Goal: Complete application form

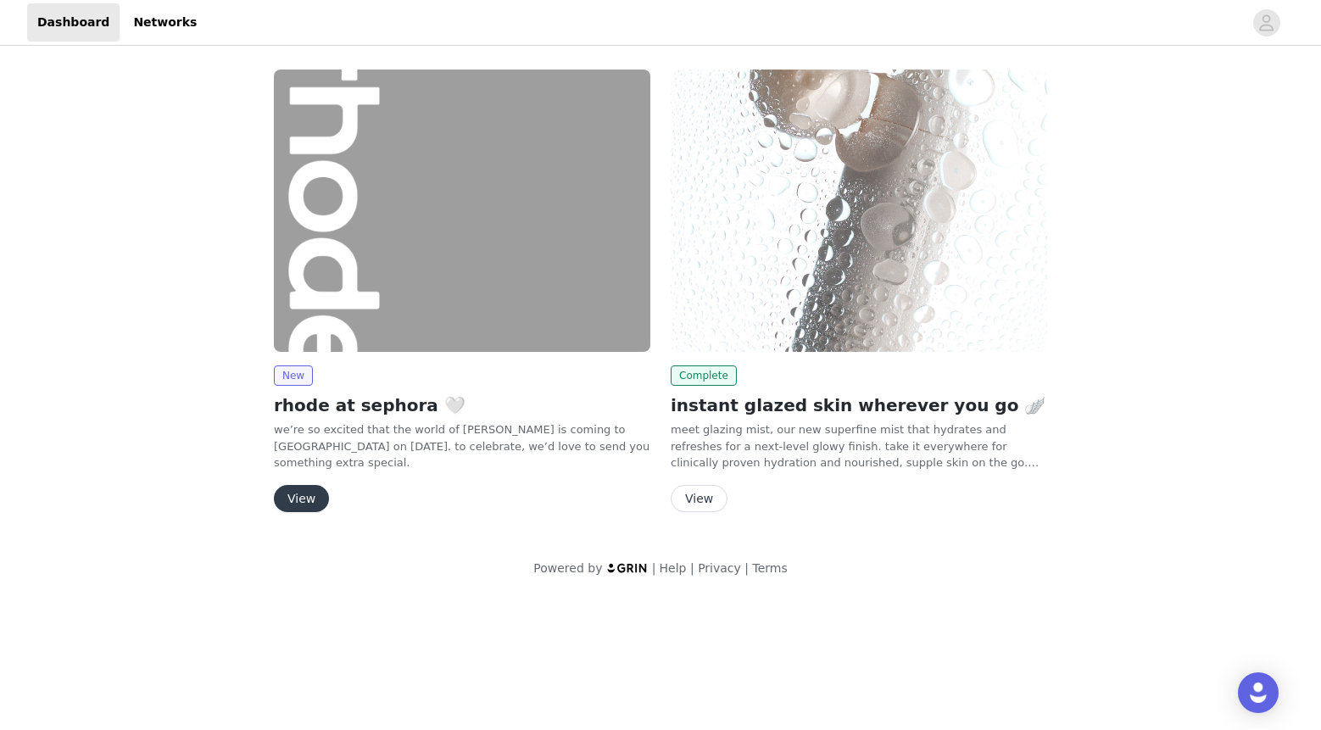
click at [299, 494] on button "View" at bounding box center [301, 498] width 55 height 27
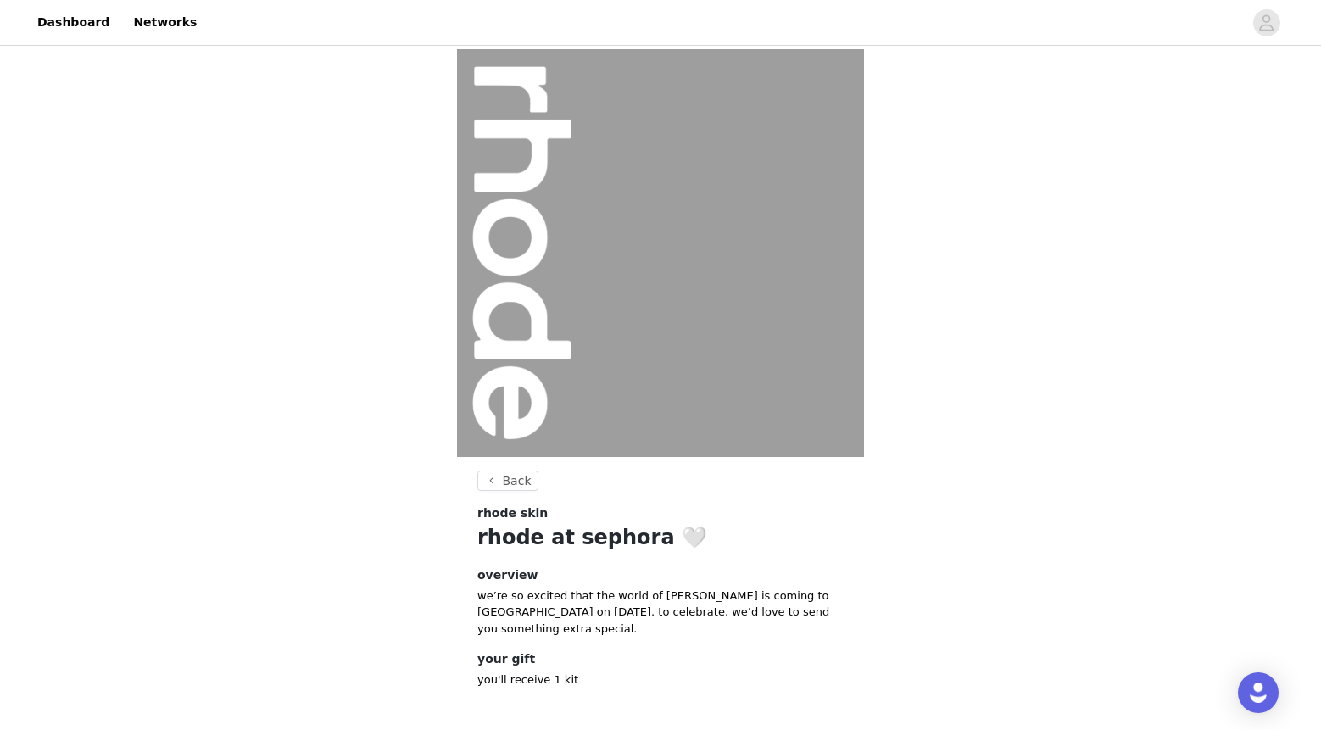
scroll to position [74, 0]
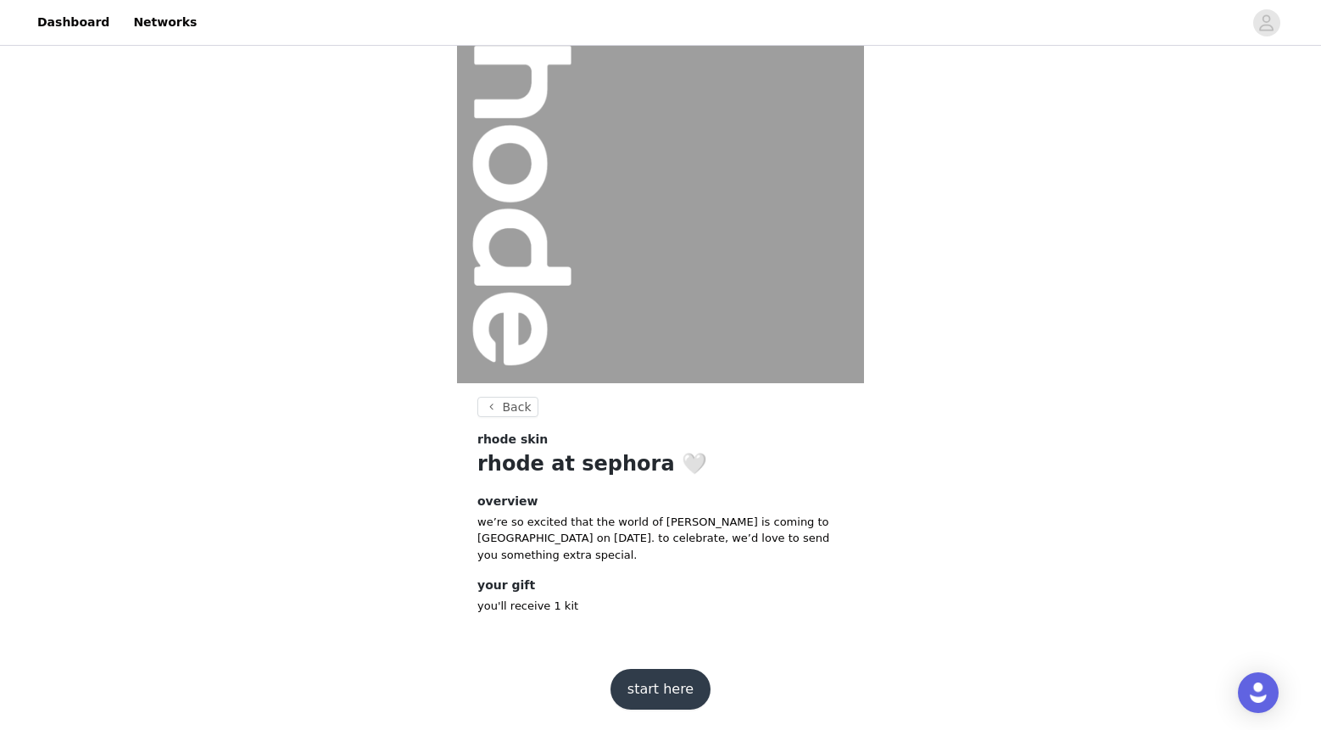
click at [661, 691] on button "start here" at bounding box center [661, 689] width 100 height 41
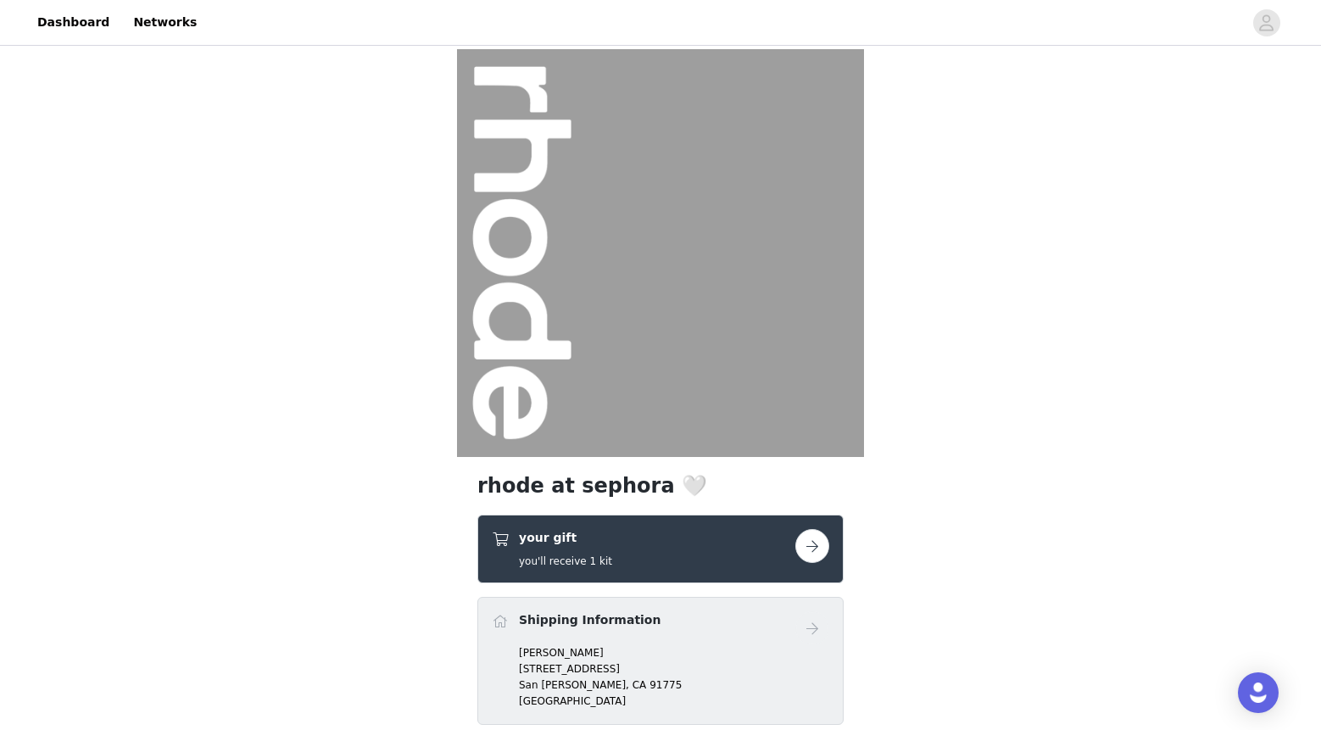
scroll to position [214, 0]
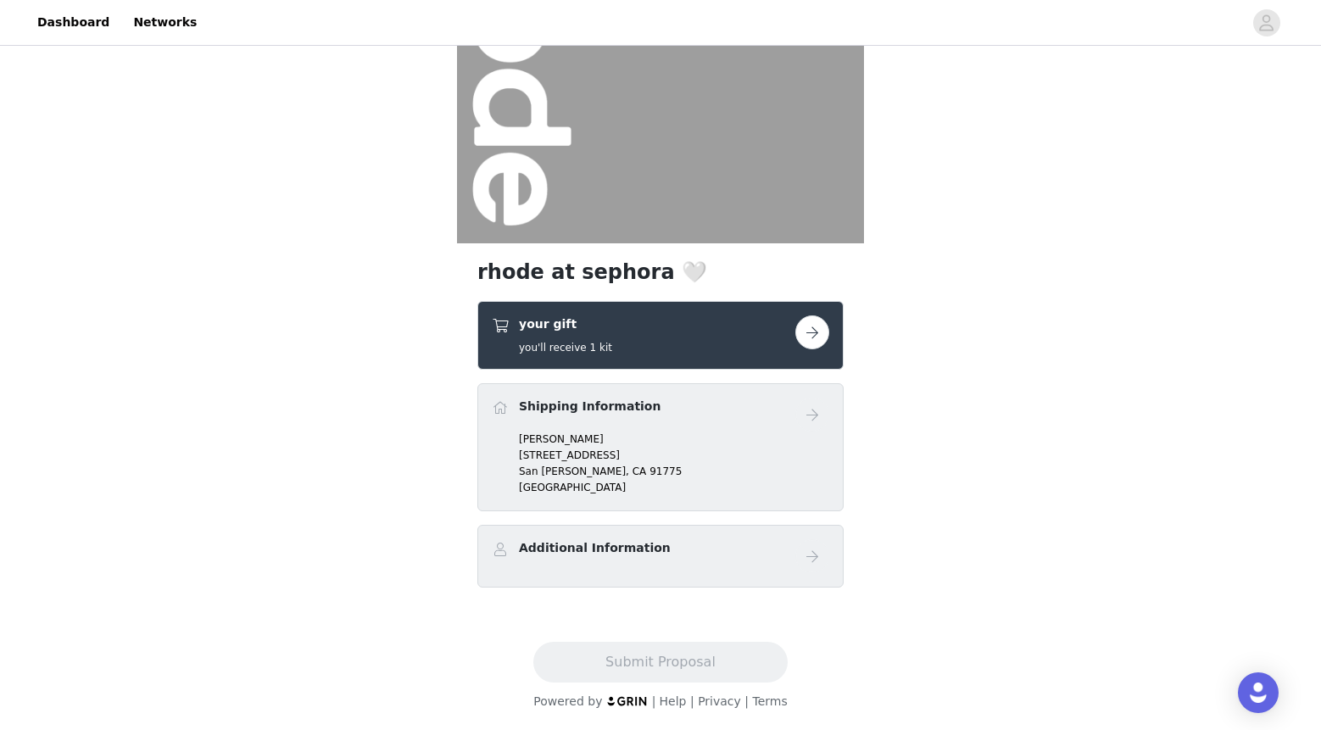
click at [814, 331] on button "button" at bounding box center [812, 332] width 34 height 34
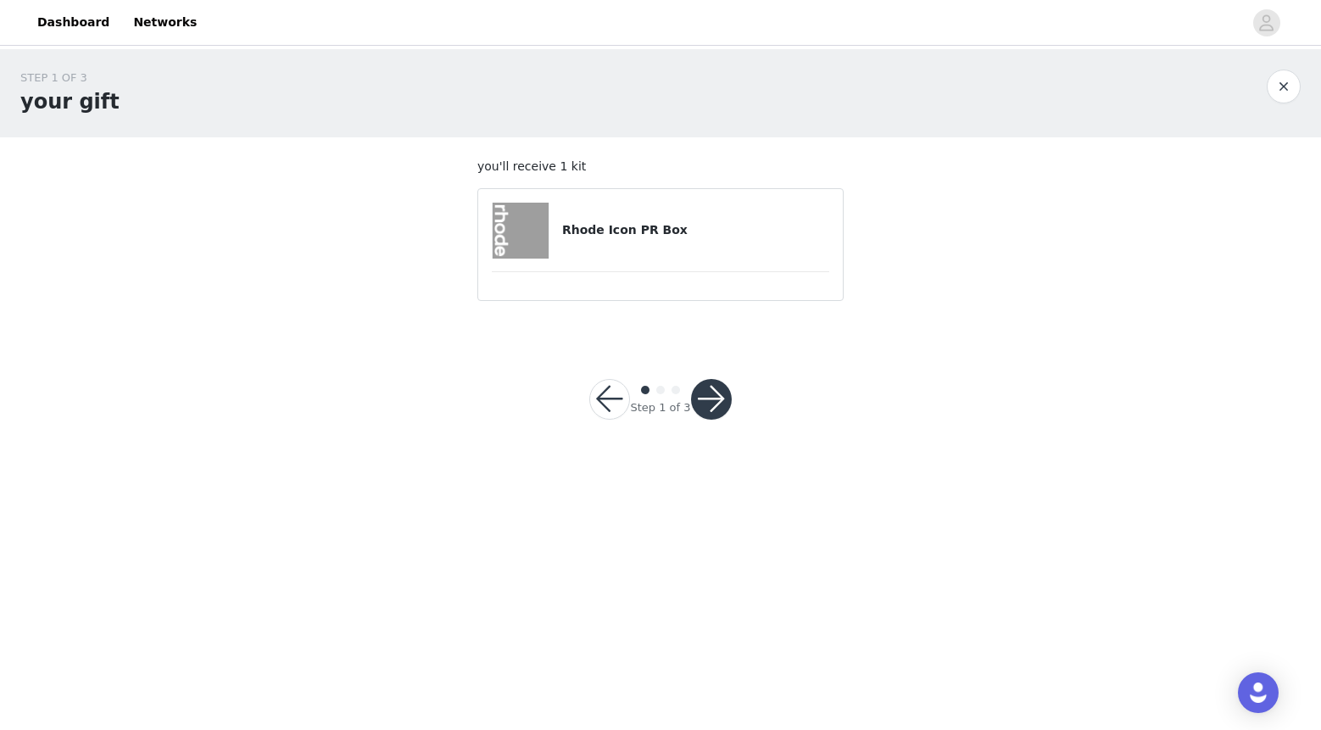
click at [676, 278] on article "Rhode Icon PR Box" at bounding box center [660, 244] width 366 height 113
click at [723, 388] on button "button" at bounding box center [711, 399] width 41 height 41
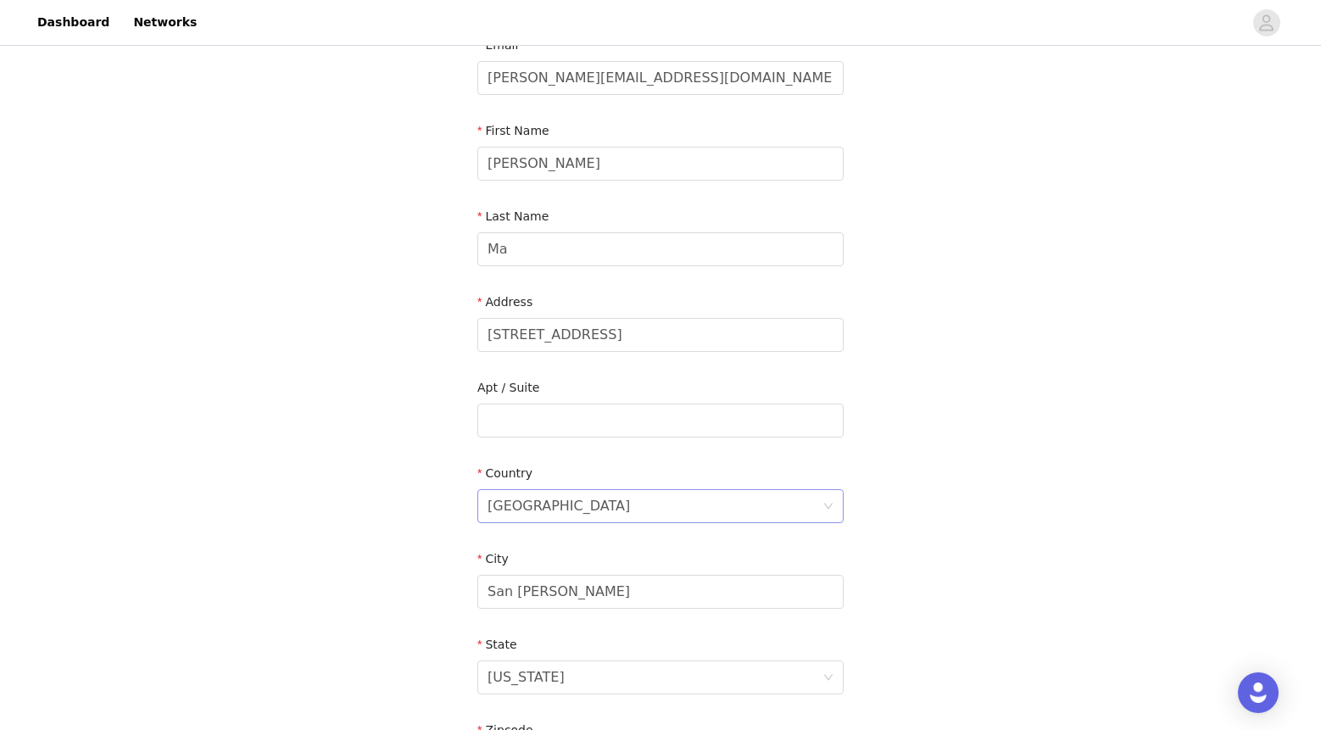
scroll to position [124, 0]
drag, startPoint x: 656, startPoint y: 332, endPoint x: 310, endPoint y: 326, distance: 345.2
click at [310, 326] on div "STEP 2 OF 3 Shipping Information Email [PERSON_NAME][EMAIL_ADDRESS][DOMAIN_NAME…" at bounding box center [660, 417] width 1321 height 985
click at [296, 321] on div "STEP 2 OF 3 Shipping Information Email [PERSON_NAME][EMAIL_ADDRESS][DOMAIN_NAME…" at bounding box center [660, 417] width 1321 height 985
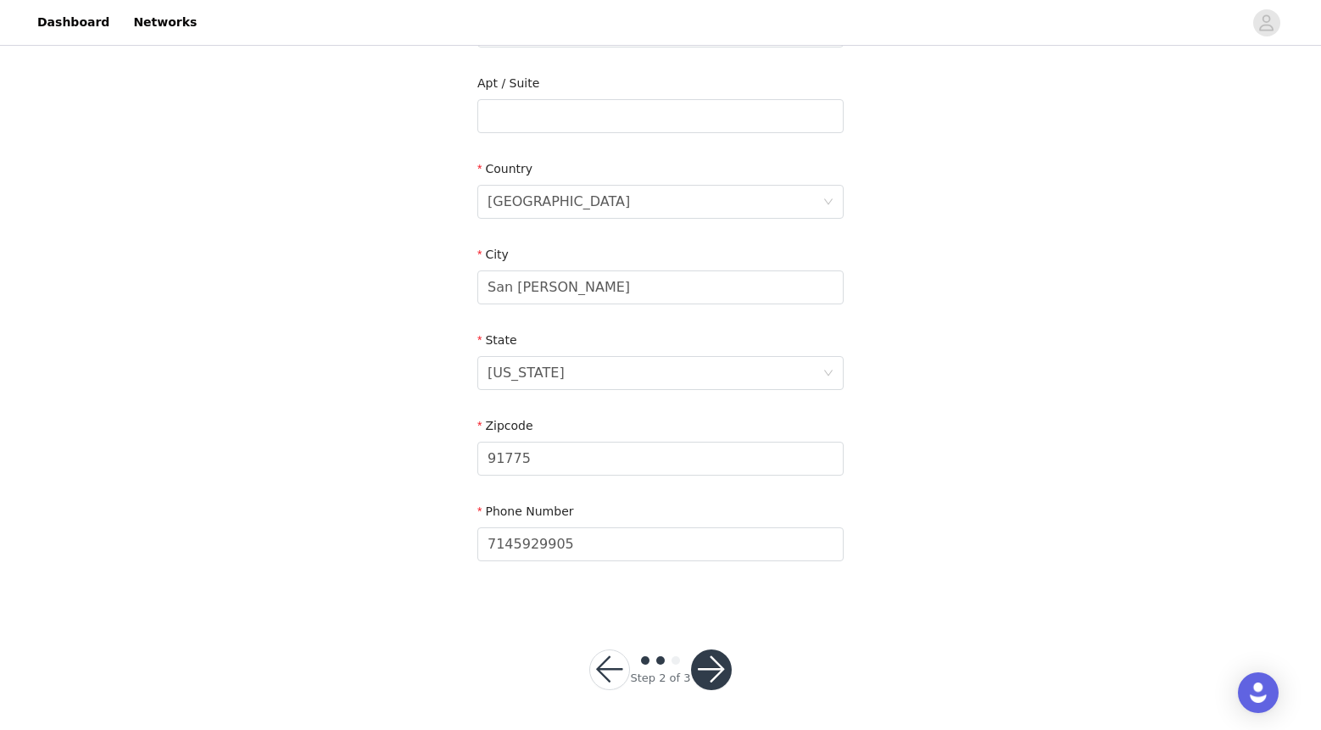
click at [709, 675] on button "button" at bounding box center [711, 670] width 41 height 41
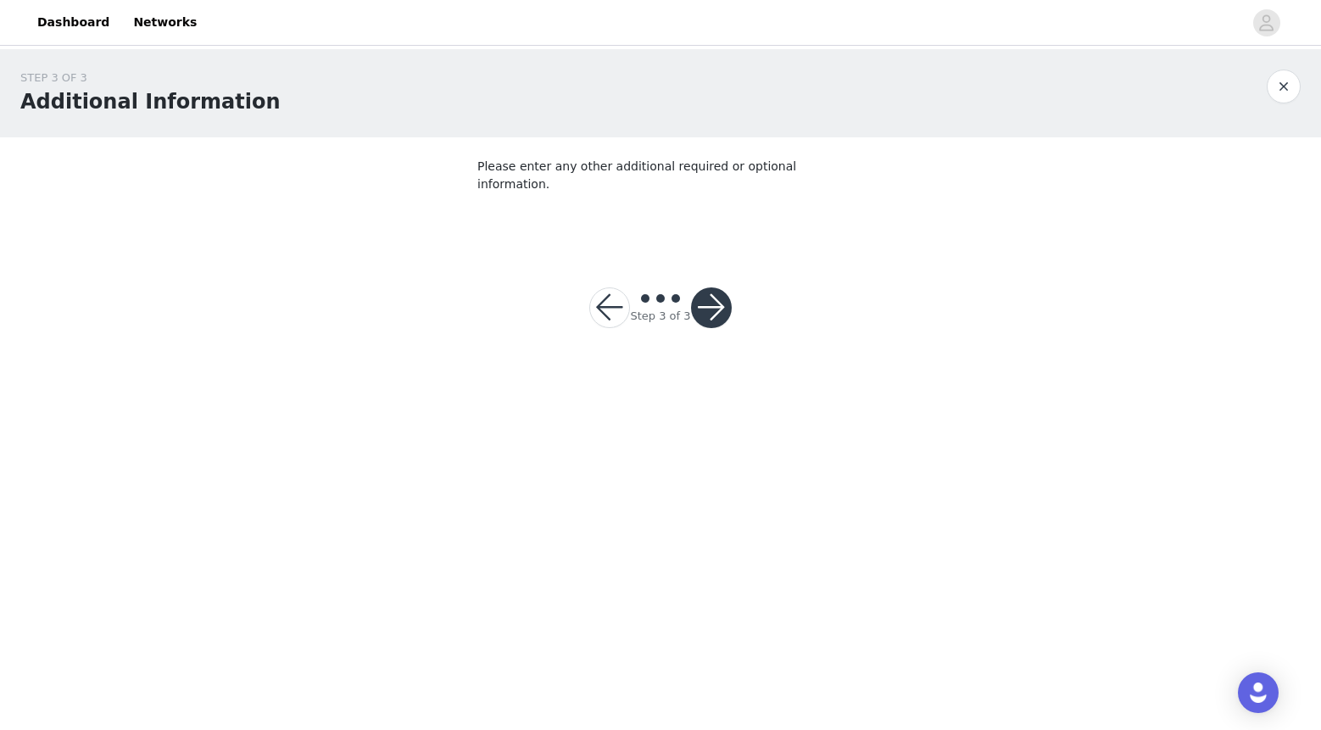
click at [713, 287] on button "button" at bounding box center [711, 307] width 41 height 41
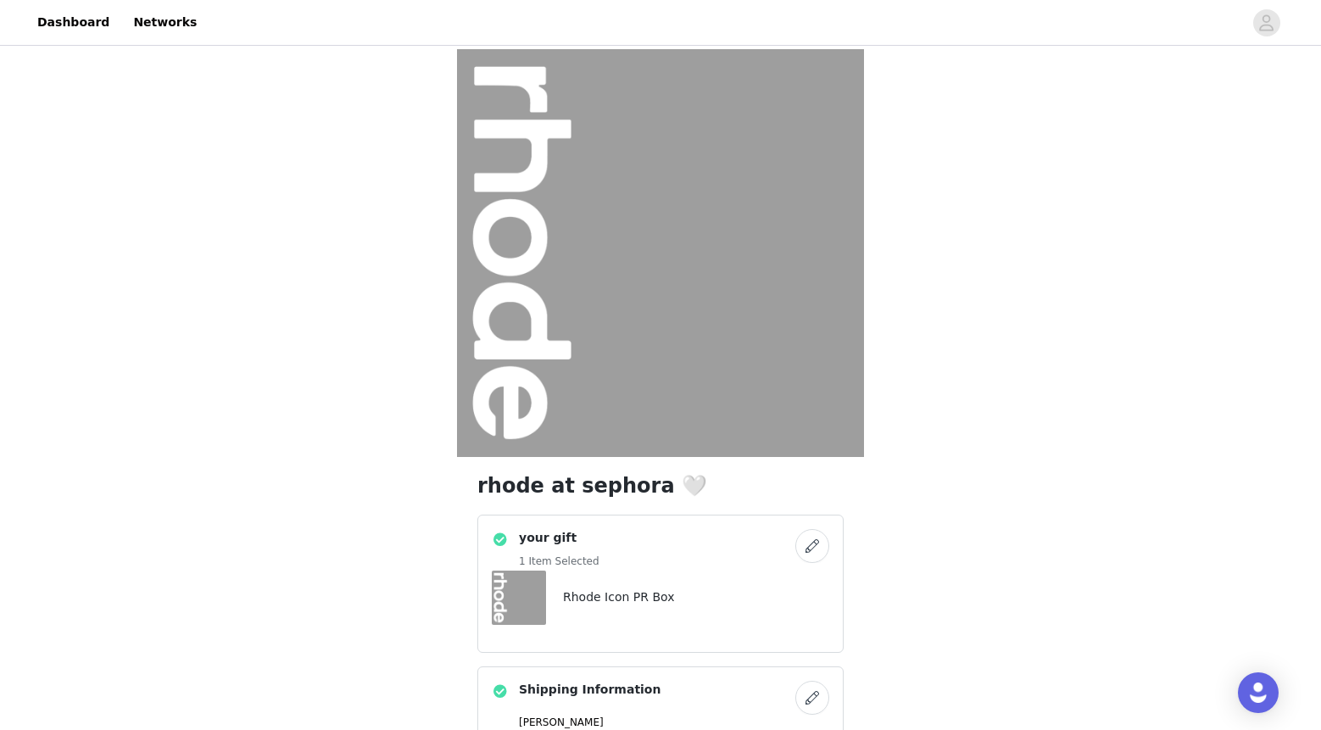
scroll to position [283, 0]
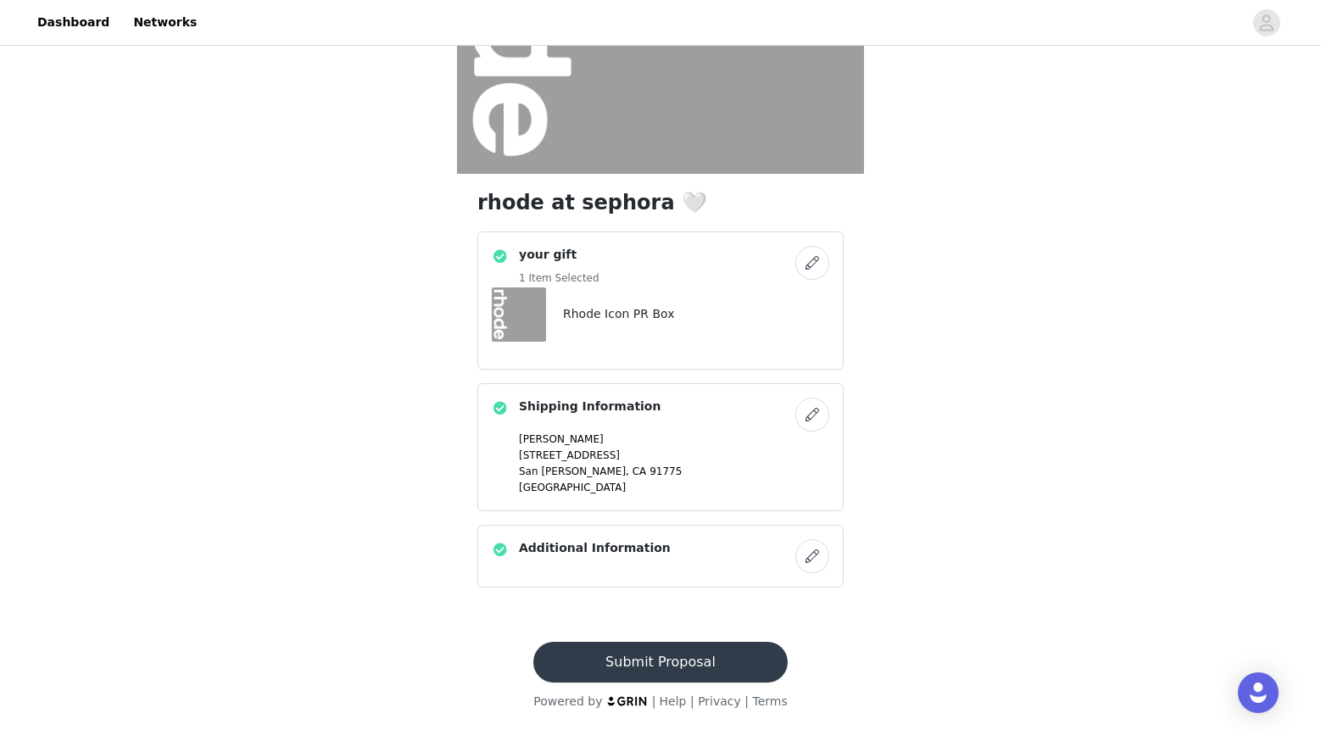
click at [703, 654] on button "Submit Proposal" at bounding box center [660, 662] width 254 height 41
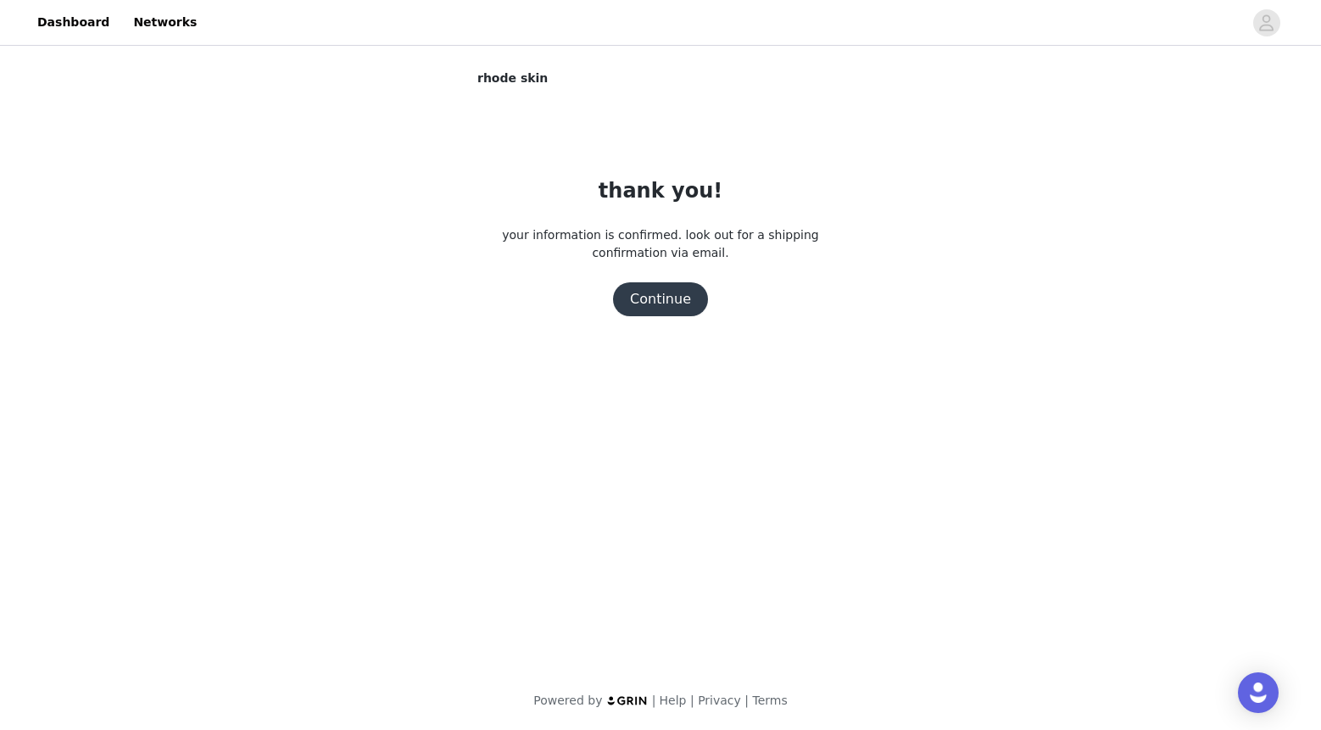
click at [661, 298] on button "Continue" at bounding box center [660, 299] width 95 height 34
